Goal: Information Seeking & Learning: Learn about a topic

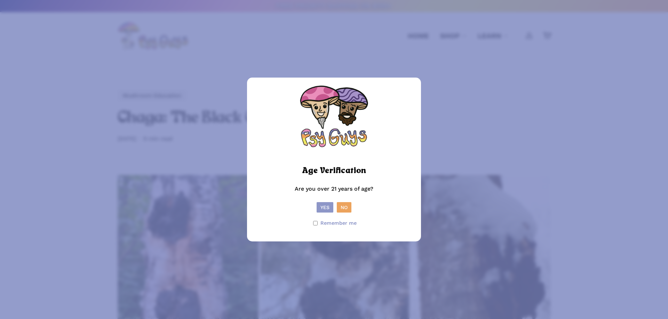
click at [321, 204] on button "Yes" at bounding box center [325, 207] width 17 height 10
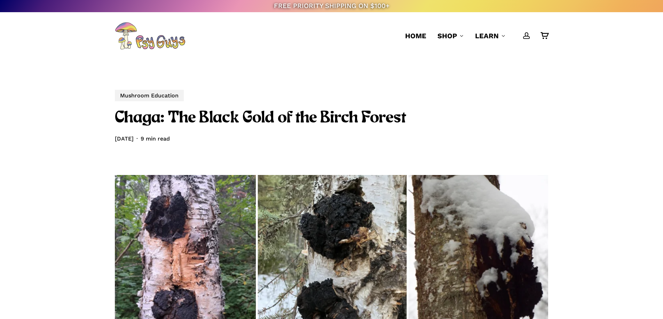
click at [166, 43] on img "Main Menu" at bounding box center [150, 36] width 70 height 28
